Goal: Task Accomplishment & Management: Manage account settings

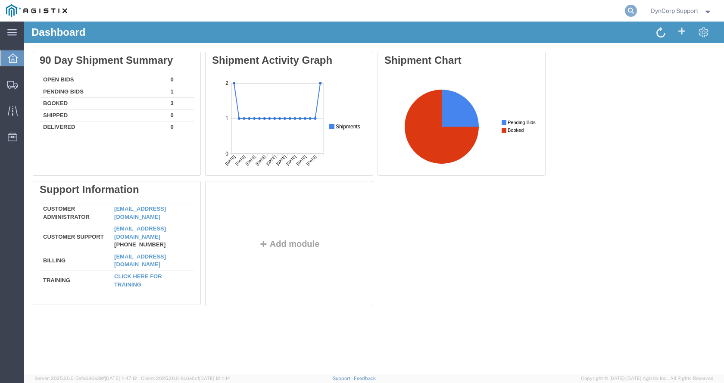
click at [632, 8] on icon at bounding box center [631, 11] width 12 height 12
click at [517, 17] on input "search" at bounding box center [494, 10] width 262 height 21
click at [488, 16] on input "search" at bounding box center [494, 10] width 262 height 21
paste input "57022576"
type input "57022576"
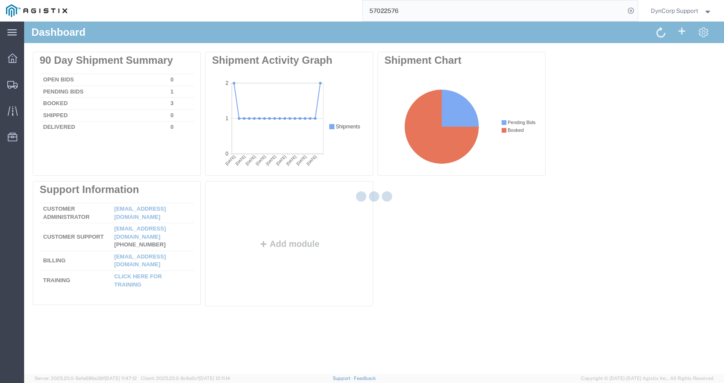
click at [402, 9] on input "57022576" at bounding box center [494, 10] width 262 height 21
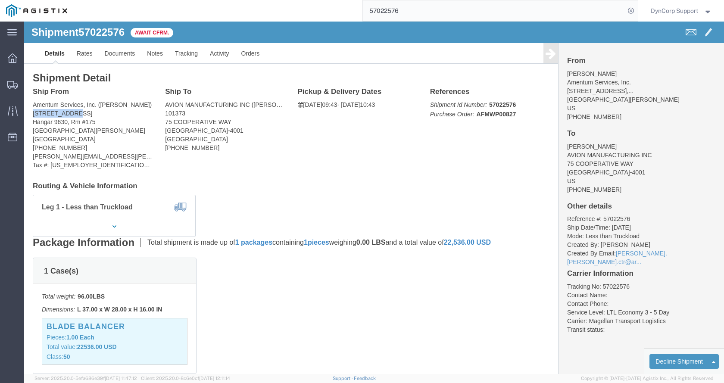
drag, startPoint x: 7, startPoint y: 90, endPoint x: 43, endPoint y: 92, distance: 35.8
click div "Ship From Amentum Services, Inc. ([PERSON_NAME]) [STREET_ADDRESS] Hangar 9630, …"
copy address "3160 Airfield"
click div "Ship To AVION MANUFACTURING INC ([PERSON_NAME]) 101373 [STREET_ADDRESS] [PHONE_…"
drag, startPoint x: 141, startPoint y: 100, endPoint x: 193, endPoint y: 97, distance: 51.4
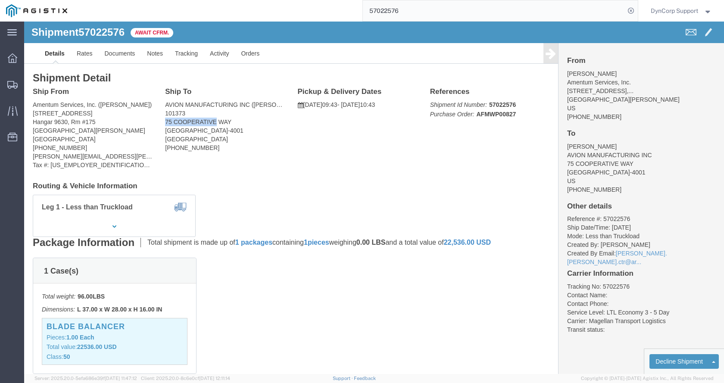
click address "AVION MANUFACTURING INC ([PERSON_NAME]) 101373 [STREET_ADDRESS] [PHONE_NUMBER]"
copy address "75 COOPERATIVE"
click span "57022576"
copy h1 "57022576"
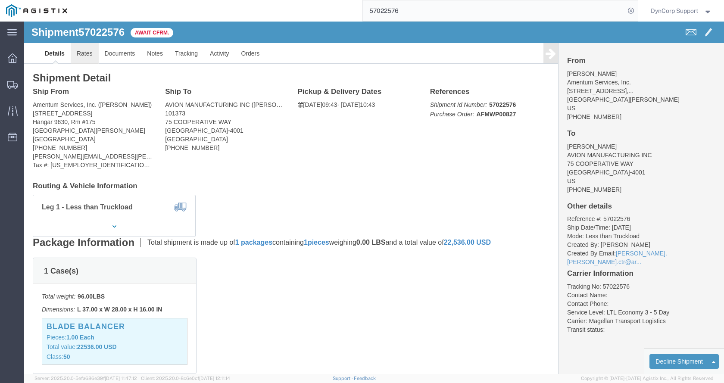
click link "Rates"
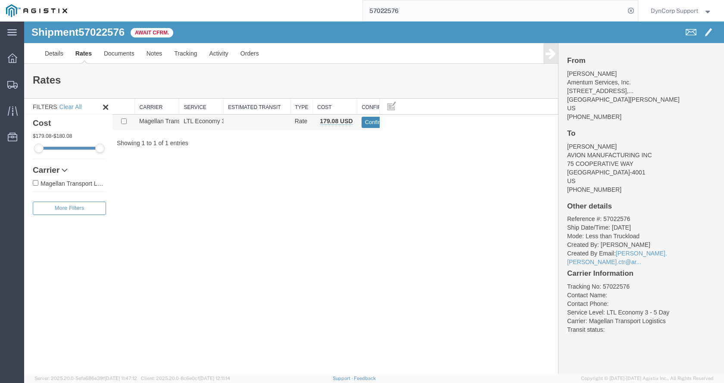
click at [371, 127] on button "Confirm" at bounding box center [375, 122] width 27 height 11
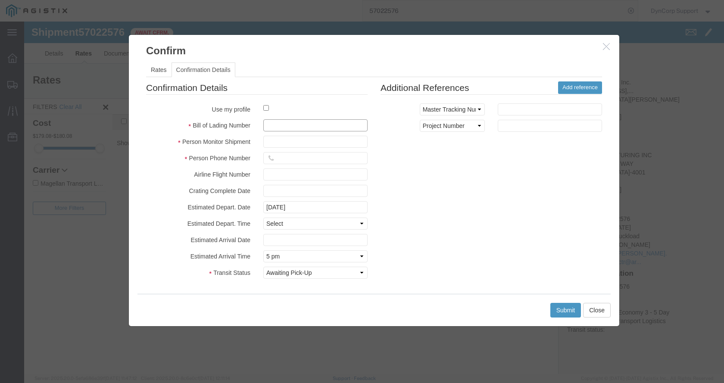
click at [279, 121] on input "text" at bounding box center [315, 125] width 104 height 12
paste input "1736237"
type input "1736237"
click at [284, 141] on input "text" at bounding box center [315, 142] width 104 height 12
type input "[PERSON_NAME]"
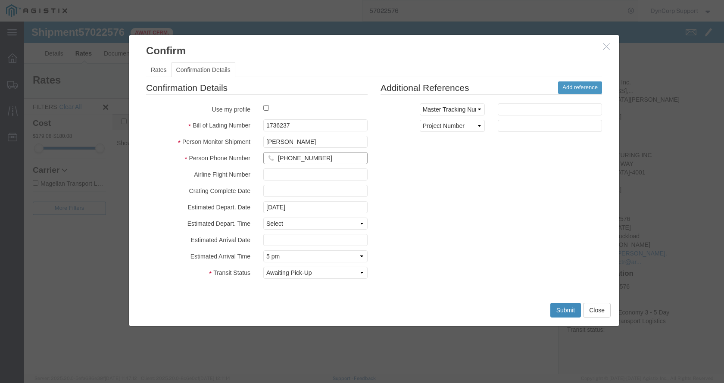
type input "[PHONE_NUMBER]"
click at [559, 307] on button "Submit" at bounding box center [565, 310] width 31 height 15
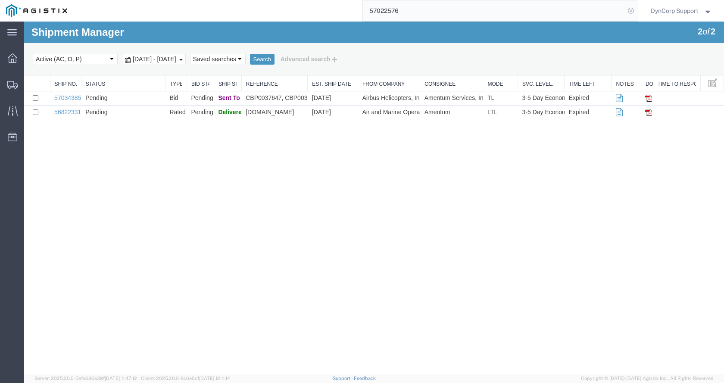
click at [627, 12] on icon at bounding box center [631, 11] width 12 height 12
click at [633, 9] on icon at bounding box center [631, 11] width 12 height 12
click at [504, 16] on input "search" at bounding box center [494, 10] width 262 height 21
paste input "57050461"
type input "57050461"
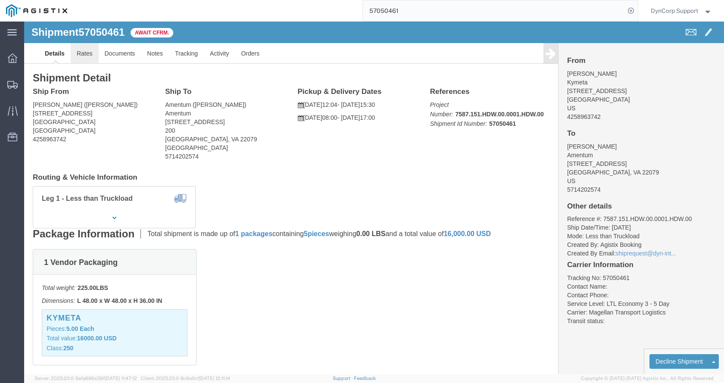
click link "Rates"
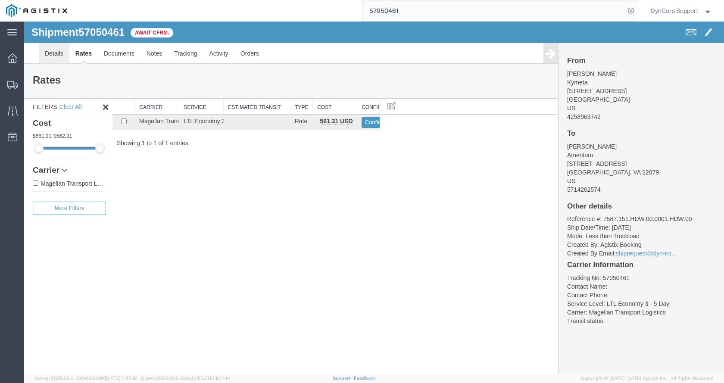
click at [60, 56] on link "Details" at bounding box center [54, 53] width 31 height 21
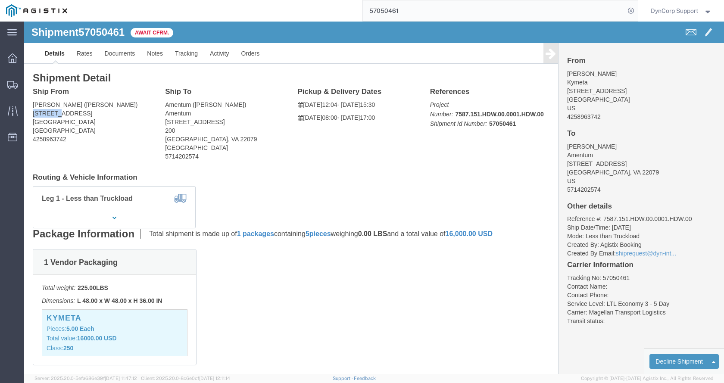
drag, startPoint x: 9, startPoint y: 92, endPoint x: 34, endPoint y: 91, distance: 25.5
click address "Kymeta ([PERSON_NAME]) [STREET_ADDRESS] 4258963742"
copy address "14120 NE"
click address "Kymeta ([PERSON_NAME]) [STREET_ADDRESS] 4258963742"
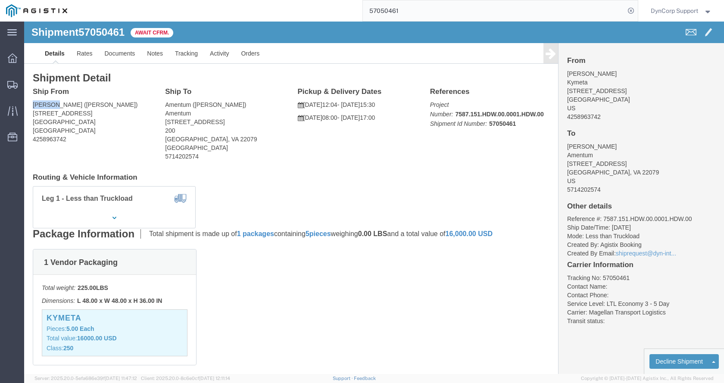
click address "Kymeta ([PERSON_NAME]) [STREET_ADDRESS] 4258963742"
copy address "Kymeta"
click address "Kymeta ([PERSON_NAME]) [STREET_ADDRESS] 4258963742"
drag, startPoint x: 79, startPoint y: 86, endPoint x: 31, endPoint y: 83, distance: 48.3
click address "Kymeta ([PERSON_NAME]) [STREET_ADDRESS] 4258963742"
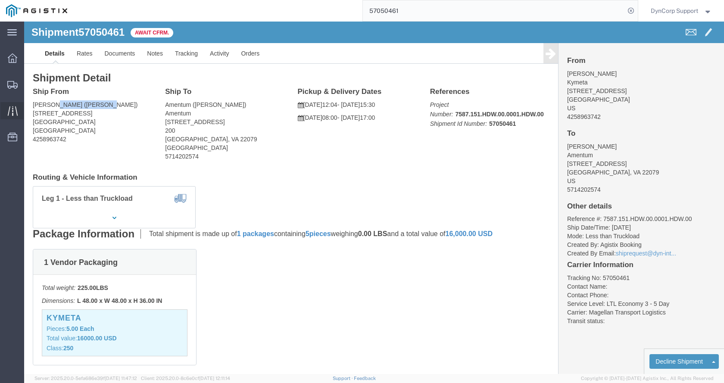
copy address "([PERSON_NAME])"
click address "Kymeta ([PERSON_NAME]) [STREET_ADDRESS] 4258963742"
copy br
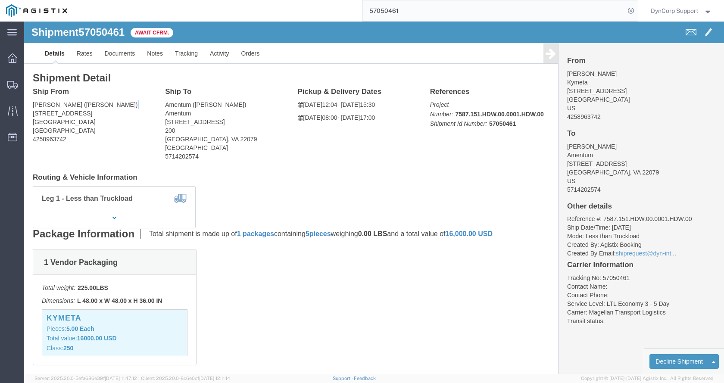
drag, startPoint x: 69, startPoint y: 106, endPoint x: 66, endPoint y: 101, distance: 6.5
click address "Kymeta ([PERSON_NAME]) [STREET_ADDRESS] 4258963742"
copy address "[GEOGRAPHIC_DATA], [GEOGRAPHIC_DATA]"
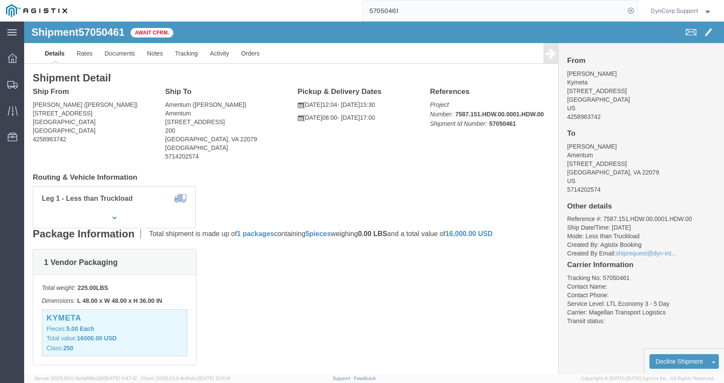
click address "Kymeta ([PERSON_NAME]) [STREET_ADDRESS] 4258963742"
copy address "4258963742"
drag, startPoint x: 143, startPoint y: 101, endPoint x: 193, endPoint y: 102, distance: 50.4
click address "Amentum ([PERSON_NAME]) Amentum [STREET_ADDRESS] 5714202574"
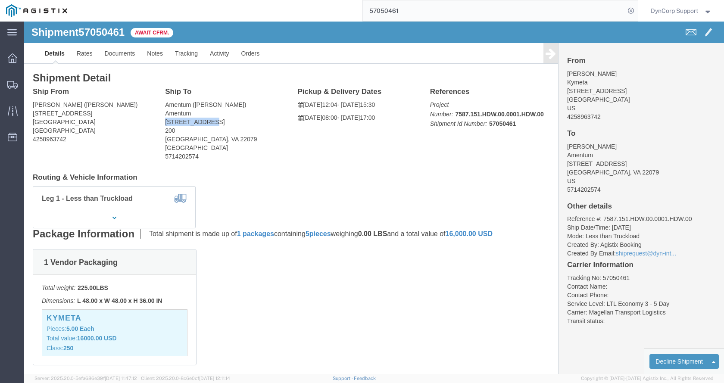
copy address "7001 [GEOGRAPHIC_DATA]"
click address "Amentum ([PERSON_NAME]) Amentum [STREET_ADDRESS] 5714202574"
drag, startPoint x: 140, startPoint y: 100, endPoint x: 205, endPoint y: 103, distance: 64.7
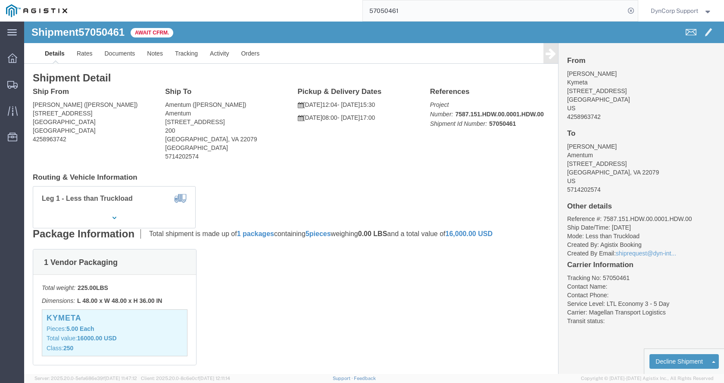
click div "Ship To Amentum ([PERSON_NAME]) Amentum [STREET_ADDRESS] 5714202574"
click address "Amentum ([PERSON_NAME]) Amentum [STREET_ADDRESS] 5714202574"
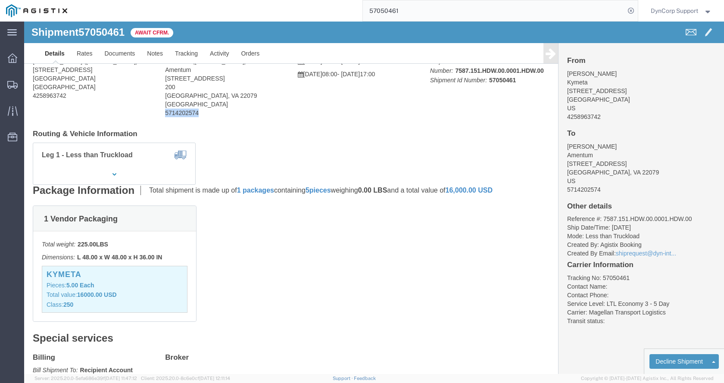
scroll to position [44, 0]
drag, startPoint x: 57, startPoint y: 255, endPoint x: 23, endPoint y: 254, distance: 34.1
click h3 "Kymeta"
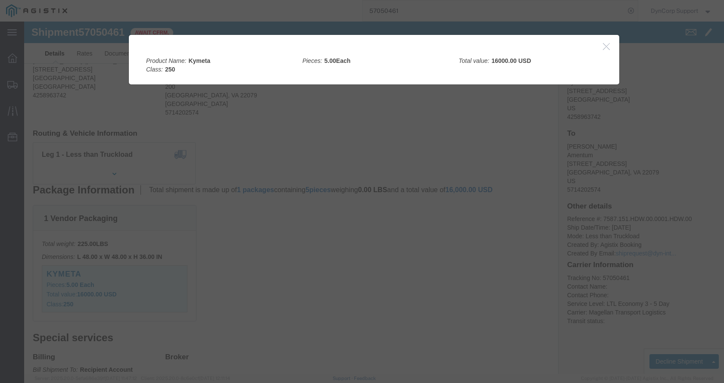
click div "Product Name: [PERSON_NAME] Class: 250"
click div
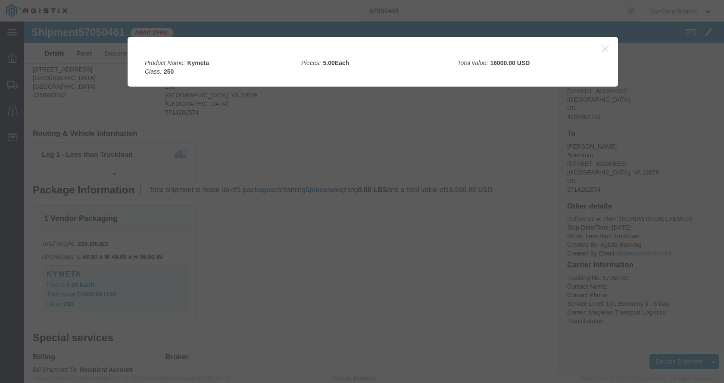
click icon "button"
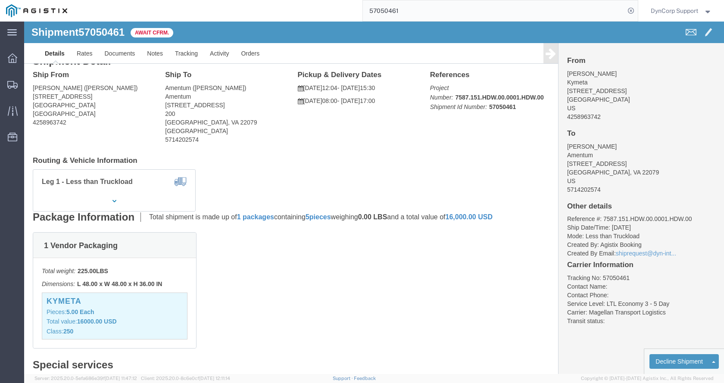
scroll to position [0, 0]
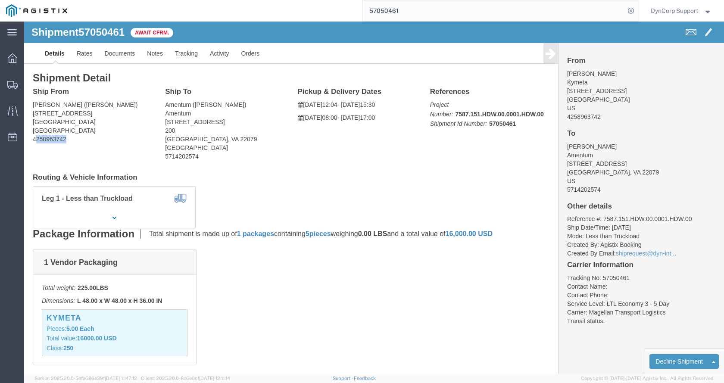
drag, startPoint x: 44, startPoint y: 121, endPoint x: 11, endPoint y: 117, distance: 33.0
click address "Kymeta ([PERSON_NAME]) [STREET_ADDRESS] 4258963742"
click div "Shipment Detail Ship From [PERSON_NAME] ([PERSON_NAME]) [STREET_ADDRESS] 425896…"
drag, startPoint x: 44, startPoint y: 119, endPoint x: 12, endPoint y: 80, distance: 50.5
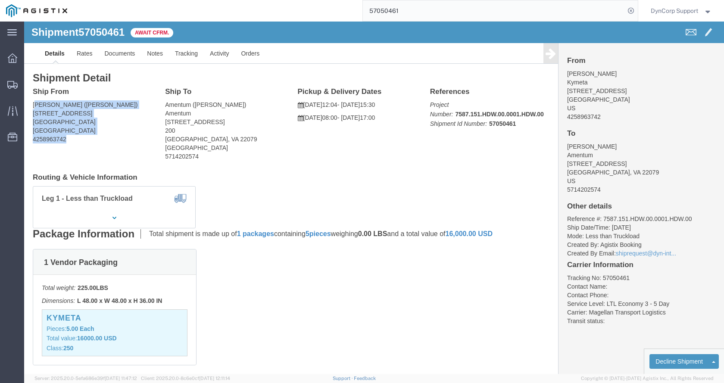
click address "Kymeta ([PERSON_NAME]) [STREET_ADDRESS] 4258963742"
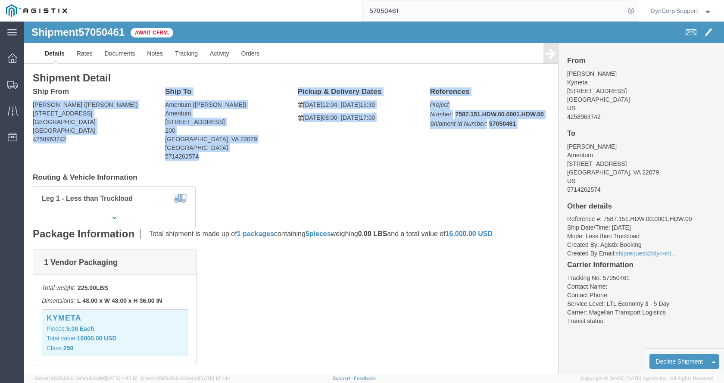
drag, startPoint x: 10, startPoint y: 82, endPoint x: 44, endPoint y: 126, distance: 55.5
click address "Kymeta ([PERSON_NAME]) [STREET_ADDRESS] 4258963742"
click div "Ship From [PERSON_NAME] ([PERSON_NAME]) [STREET_ADDRESS] 4258963742"
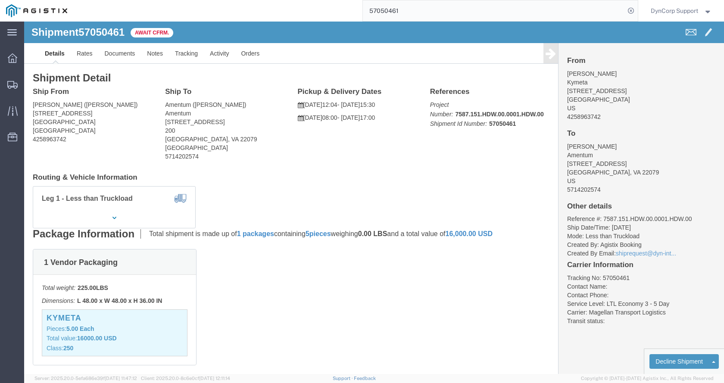
drag, startPoint x: 44, startPoint y: 120, endPoint x: 6, endPoint y: 86, distance: 50.6
click address "Kymeta ([PERSON_NAME]) [STREET_ADDRESS] 4258963742"
click div "Ship From [PERSON_NAME] ([PERSON_NAME]) [STREET_ADDRESS] 4258963742"
drag, startPoint x: 8, startPoint y: 83, endPoint x: 40, endPoint y: 114, distance: 44.2
click div "Ship From [PERSON_NAME] ([PERSON_NAME]) [STREET_ADDRESS] 4258963742"
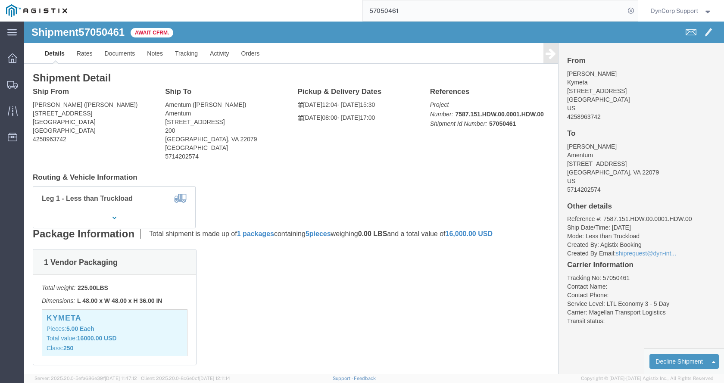
drag, startPoint x: 41, startPoint y: 115, endPoint x: 42, endPoint y: 120, distance: 4.4
click address "Kymeta ([PERSON_NAME]) [STREET_ADDRESS] 4258963742"
drag, startPoint x: 43, startPoint y: 122, endPoint x: 12, endPoint y: 83, distance: 49.1
click address "Kymeta ([PERSON_NAME]) [STREET_ADDRESS] 4258963742"
drag, startPoint x: 8, startPoint y: 118, endPoint x: 3, endPoint y: 88, distance: 30.1
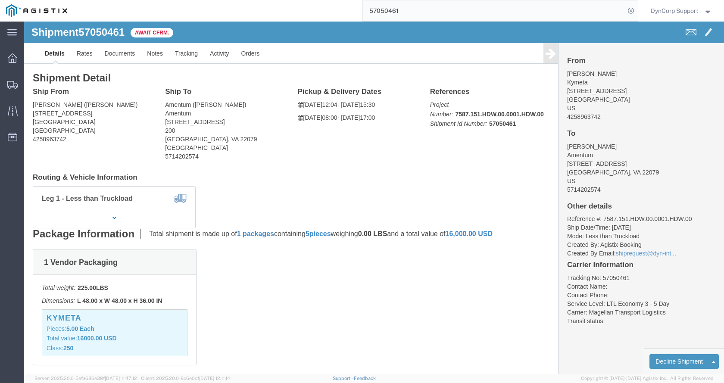
click address "Kymeta ([PERSON_NAME]) [STREET_ADDRESS] 4258963742"
drag, startPoint x: 56, startPoint y: 120, endPoint x: 13, endPoint y: 81, distance: 57.9
click address "Kymeta ([PERSON_NAME]) [STREET_ADDRESS] 4258963742"
click div "Ship From [PERSON_NAME] ([PERSON_NAME]) [STREET_ADDRESS] 4258963742"
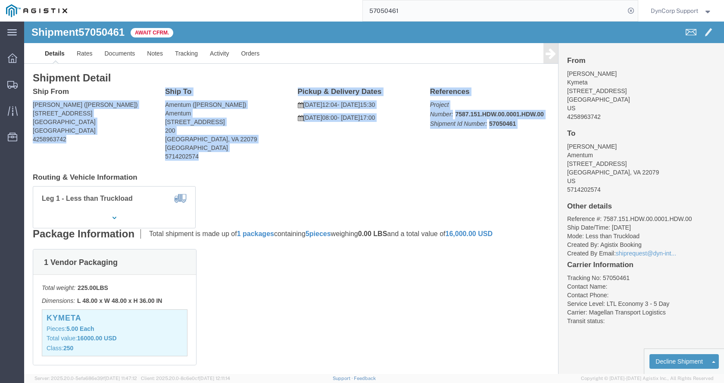
drag, startPoint x: 8, startPoint y: 83, endPoint x: 46, endPoint y: 132, distance: 62.4
click div "Ship From [PERSON_NAME] ([PERSON_NAME]) [STREET_ADDRESS] 4258963742 Ship To Ame…"
click div "Ship From [PERSON_NAME] ([PERSON_NAME]) [STREET_ADDRESS] 4258963742"
drag, startPoint x: 44, startPoint y: 124, endPoint x: 7, endPoint y: 84, distance: 54.9
click div "Shipment Detail Ship From [PERSON_NAME] ([PERSON_NAME]) [STREET_ADDRESS] 425896…"
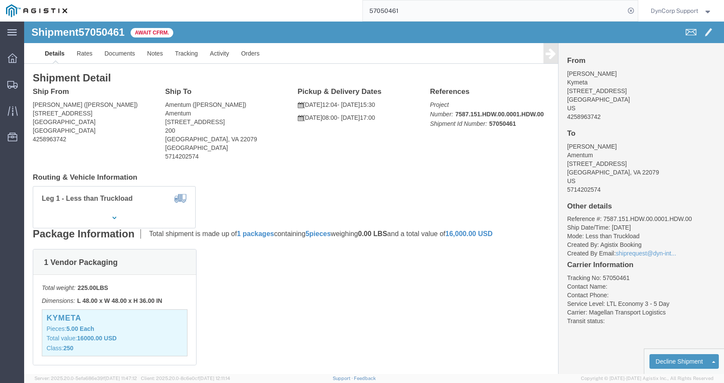
click div "Ship From [PERSON_NAME] ([PERSON_NAME]) [STREET_ADDRESS] 4258963742"
drag, startPoint x: 11, startPoint y: 87, endPoint x: 58, endPoint y: 122, distance: 58.8
click address "Kymeta ([PERSON_NAME]) [STREET_ADDRESS] 4258963742"
click div "Ship From [PERSON_NAME] ([PERSON_NAME]) [STREET_ADDRESS] 4258963742"
click address "Kymeta ([PERSON_NAME]) [STREET_ADDRESS] 4258963742"
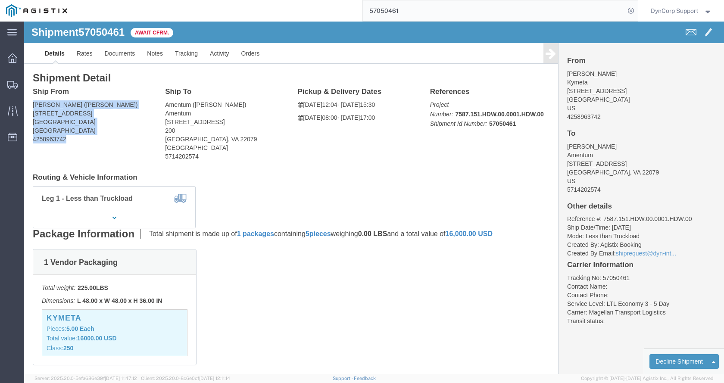
drag, startPoint x: 43, startPoint y: 120, endPoint x: 6, endPoint y: 80, distance: 54.0
click address "Kymeta ([PERSON_NAME]) [STREET_ADDRESS] 4258963742"
click div "Ship From [PERSON_NAME] ([PERSON_NAME]) [STREET_ADDRESS] 4258963742"
drag, startPoint x: 9, startPoint y: 85, endPoint x: 39, endPoint y: 115, distance: 42.1
click address "Kymeta ([PERSON_NAME]) [STREET_ADDRESS] 4258963742"
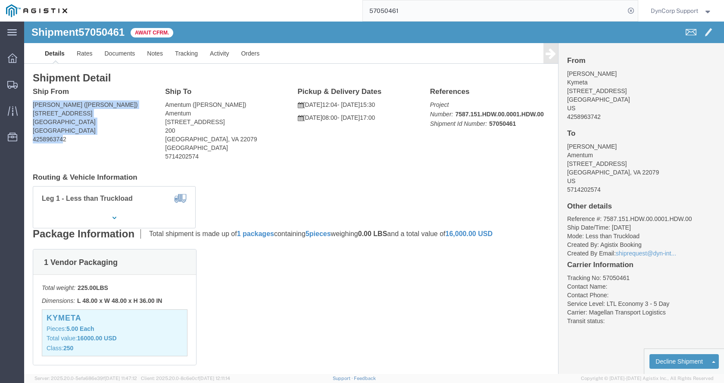
drag, startPoint x: 39, startPoint y: 115, endPoint x: 56, endPoint y: 122, distance: 18.7
click address "Kymeta ([PERSON_NAME]) [STREET_ADDRESS] 4258963742"
drag, startPoint x: 45, startPoint y: 120, endPoint x: 10, endPoint y: 87, distance: 47.9
click address "Kymeta ([PERSON_NAME]) [STREET_ADDRESS] 4258963742"
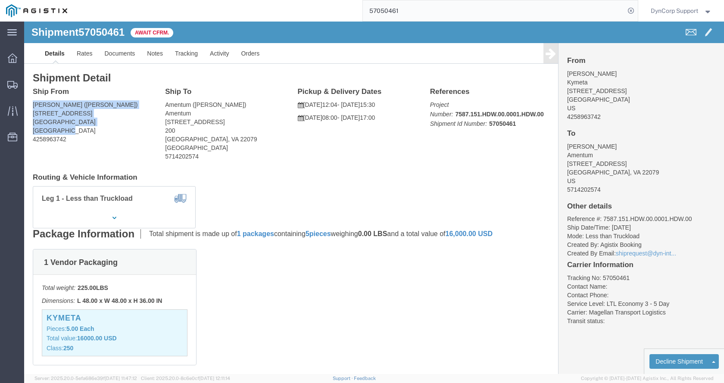
drag, startPoint x: 5, startPoint y: 81, endPoint x: 44, endPoint y: 117, distance: 53.1
click div "Ship From [PERSON_NAME] ([PERSON_NAME]) [STREET_ADDRESS] 4258963742"
click address "Kymeta ([PERSON_NAME]) [STREET_ADDRESS] 4258963742"
drag, startPoint x: 22, startPoint y: 97, endPoint x: 9, endPoint y: 84, distance: 18.3
click address "Kymeta ([PERSON_NAME]) [STREET_ADDRESS] 4258963742"
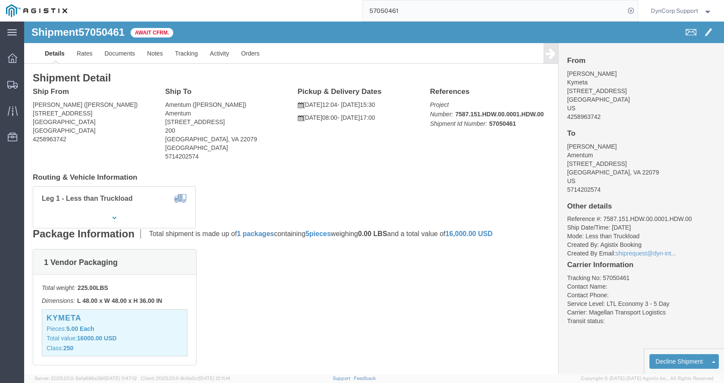
click div "Ship From [PERSON_NAME] ([PERSON_NAME]) [STREET_ADDRESS] 4258963742"
drag, startPoint x: 9, startPoint y: 84, endPoint x: 66, endPoint y: 116, distance: 65.8
click address "Kymeta ([PERSON_NAME]) [STREET_ADDRESS] 4258963742"
drag, startPoint x: 54, startPoint y: 119, endPoint x: 9, endPoint y: 82, distance: 58.4
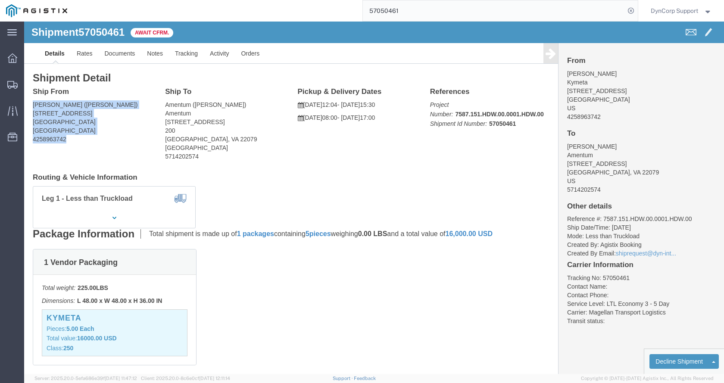
click address "Kymeta ([PERSON_NAME]) [STREET_ADDRESS] 4258963742"
drag, startPoint x: 9, startPoint y: 82, endPoint x: 50, endPoint y: 121, distance: 56.1
click address "Kymeta ([PERSON_NAME]) [STREET_ADDRESS] 4258963742"
drag, startPoint x: 49, startPoint y: 121, endPoint x: 9, endPoint y: 84, distance: 54.3
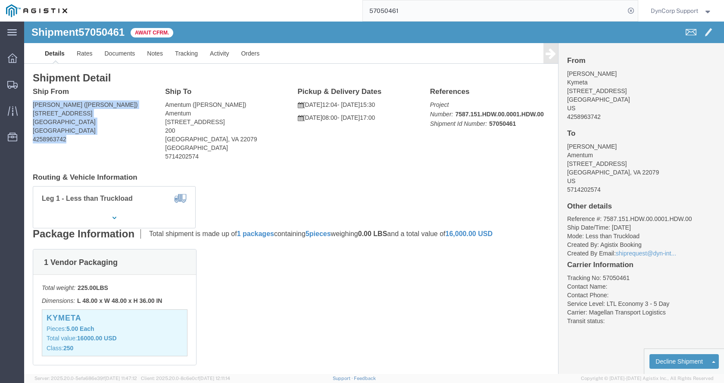
click address "Kymeta ([PERSON_NAME]) [STREET_ADDRESS] 4258963742"
drag, startPoint x: 9, startPoint y: 84, endPoint x: 50, endPoint y: 121, distance: 55.0
click address "Kymeta ([PERSON_NAME]) [STREET_ADDRESS] 4258963742"
click div "Shipment 57050461 1 of 1 Await Cfrm."
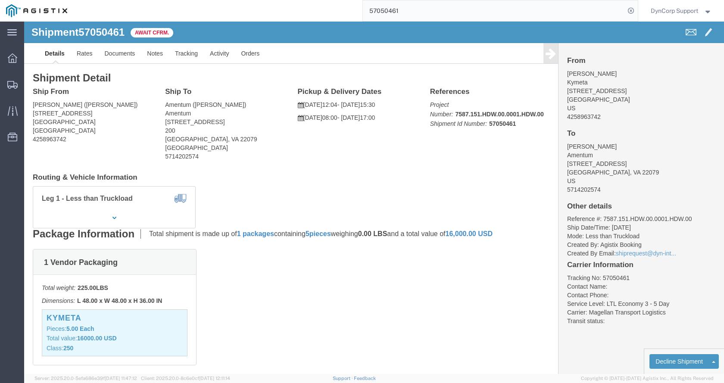
click span "57050461"
click link "Rates"
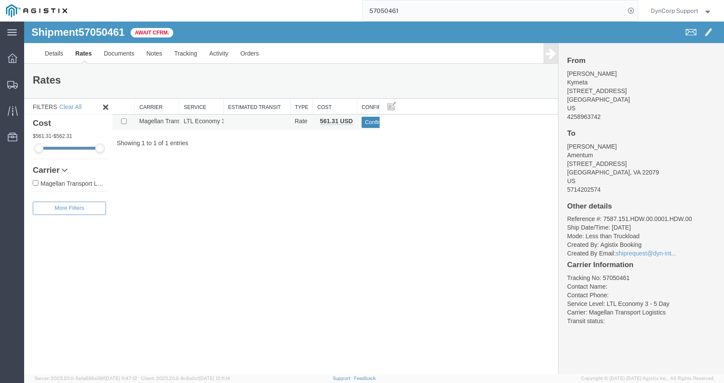
click at [372, 120] on button "Confirm" at bounding box center [375, 122] width 27 height 11
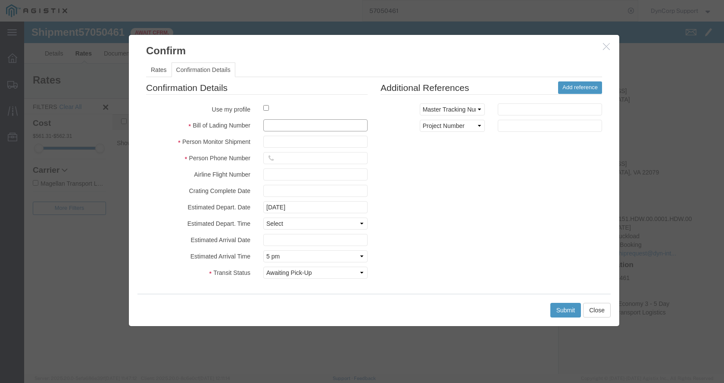
click at [304, 124] on input "text" at bounding box center [315, 125] width 104 height 12
paste input "1736267"
type input "1736267"
click at [292, 151] on fieldset "Confirmation Details Use my profile Bill of Lading Number 1736267 Person Monito…" at bounding box center [257, 182] width 222 height 202
click at [291, 144] on input "text" at bounding box center [315, 142] width 104 height 12
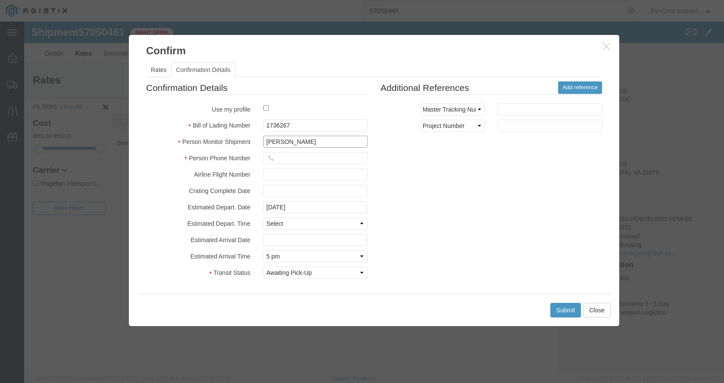
type input "[PERSON_NAME]"
type input "[PHONE_NUMBER]"
click at [546, 304] on div "Submit Close" at bounding box center [373, 310] width 473 height 32
click at [554, 311] on button "Submit" at bounding box center [565, 310] width 31 height 15
